Goal: Task Accomplishment & Management: Manage account settings

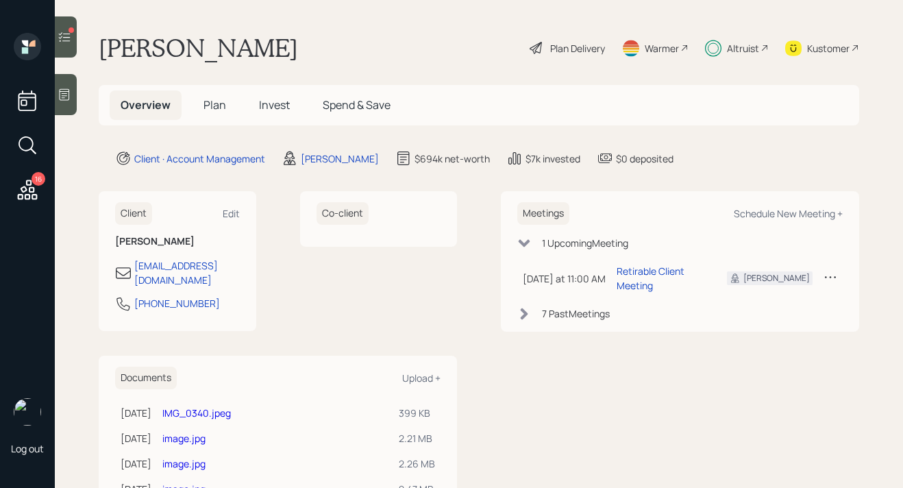
click at [69, 45] on div at bounding box center [66, 36] width 22 height 41
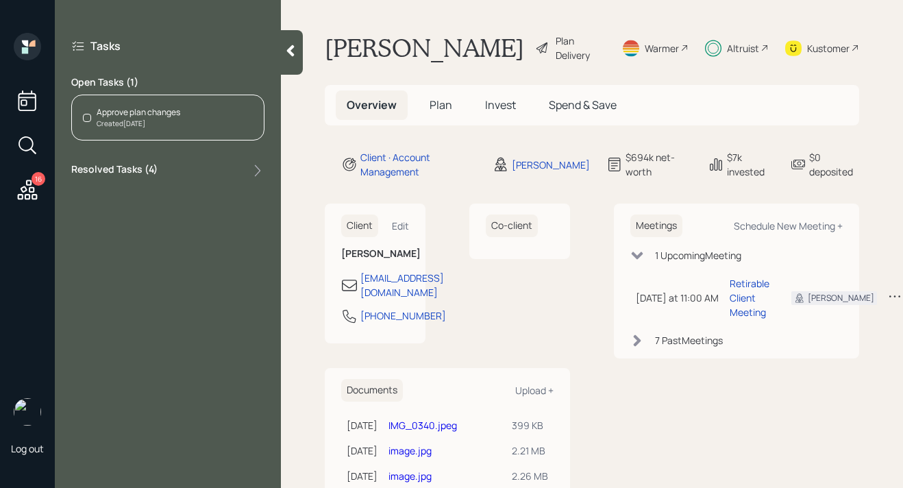
click at [168, 122] on div "Created [DATE]" at bounding box center [139, 123] width 84 height 10
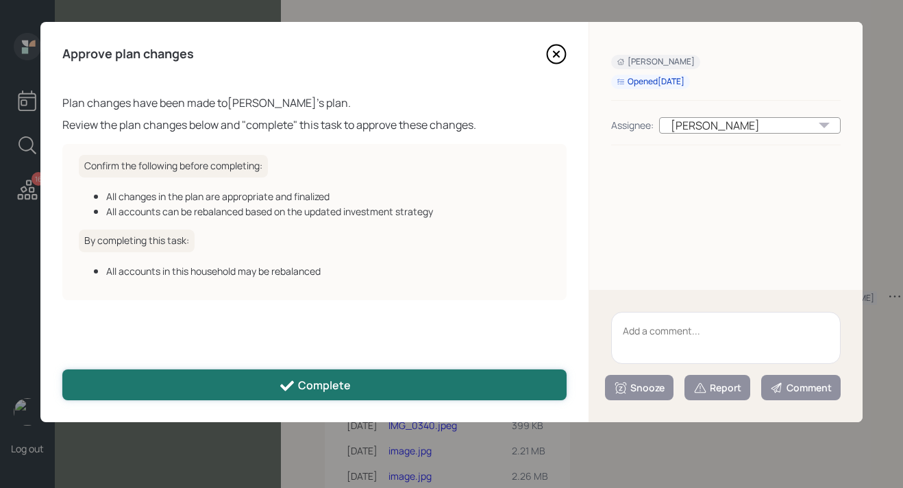
click at [354, 392] on button "Complete" at bounding box center [314, 384] width 504 height 31
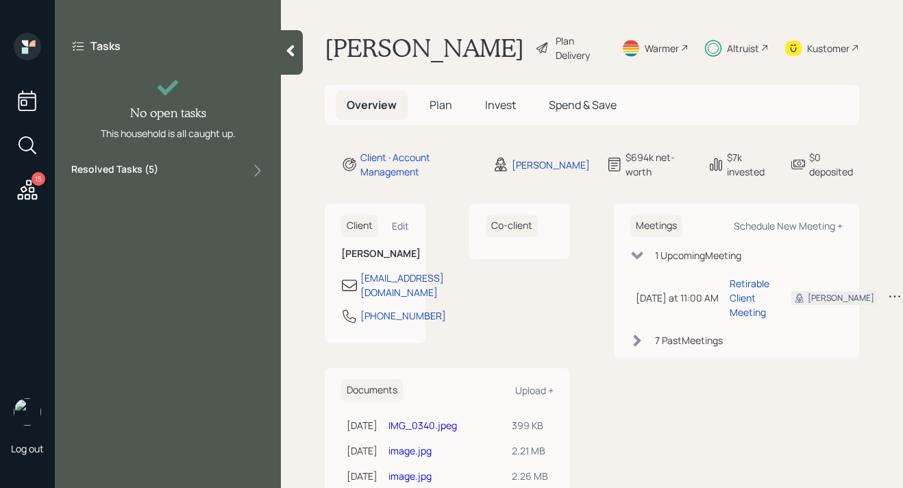
click at [36, 197] on icon at bounding box center [27, 189] width 25 height 25
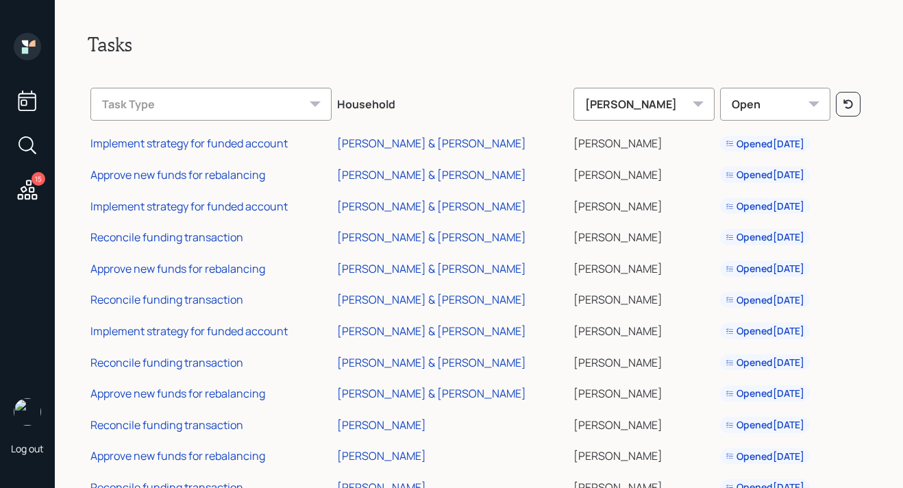
scroll to position [139, 0]
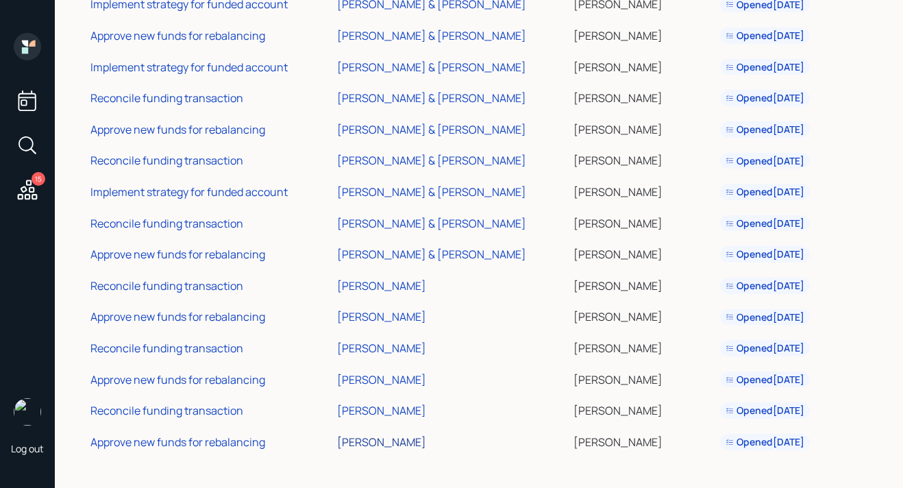
click at [384, 440] on div "[PERSON_NAME]" at bounding box center [381, 441] width 89 height 15
